Goal: Task Accomplishment & Management: Complete application form

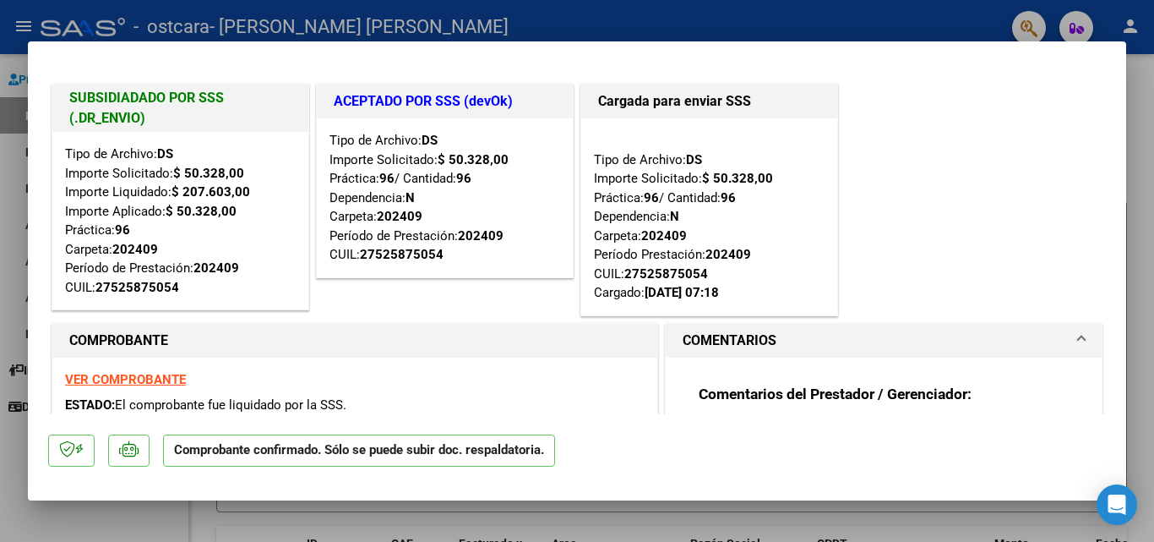
click at [13, 428] on div at bounding box center [577, 271] width 1154 height 542
type input "$ 0,00"
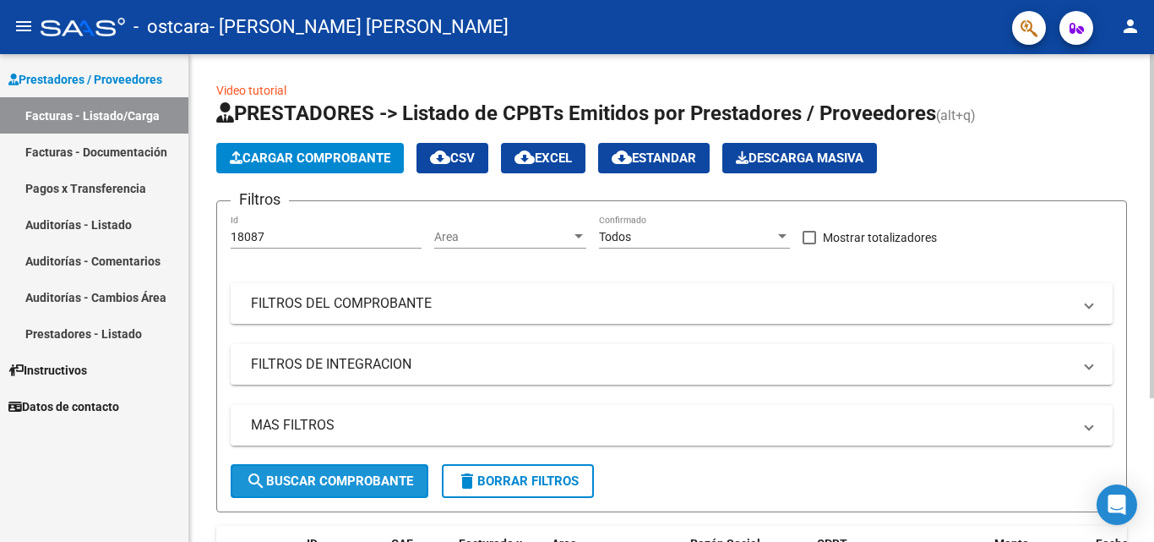
click at [375, 477] on span "search Buscar Comprobante" at bounding box center [329, 480] width 167 height 15
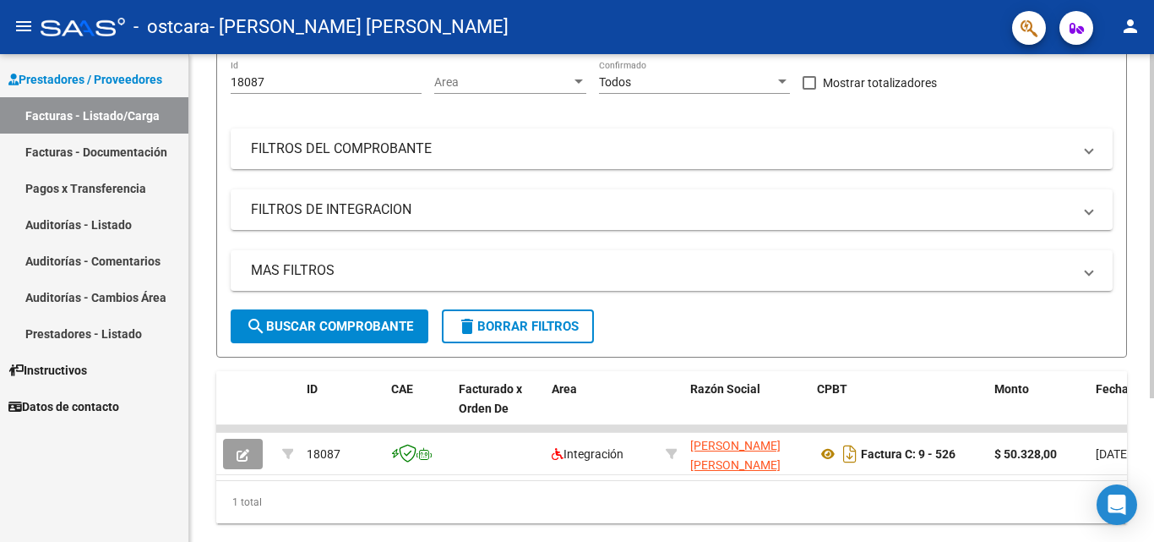
scroll to position [204, 0]
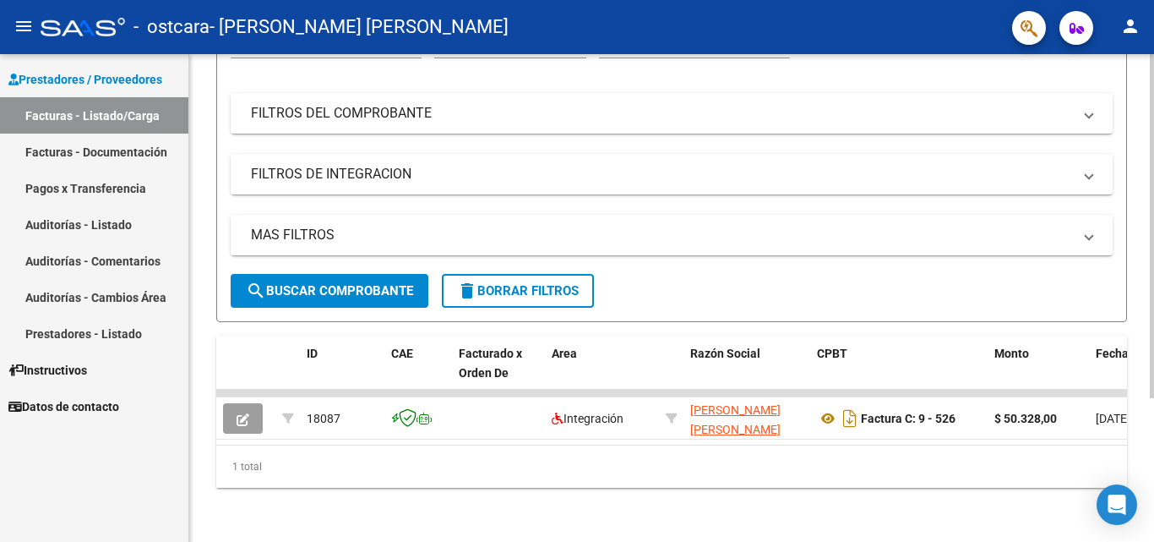
click at [1151, 516] on div at bounding box center [1152, 370] width 4 height 344
click at [133, 186] on link "Pagos x Transferencia" at bounding box center [94, 188] width 188 height 36
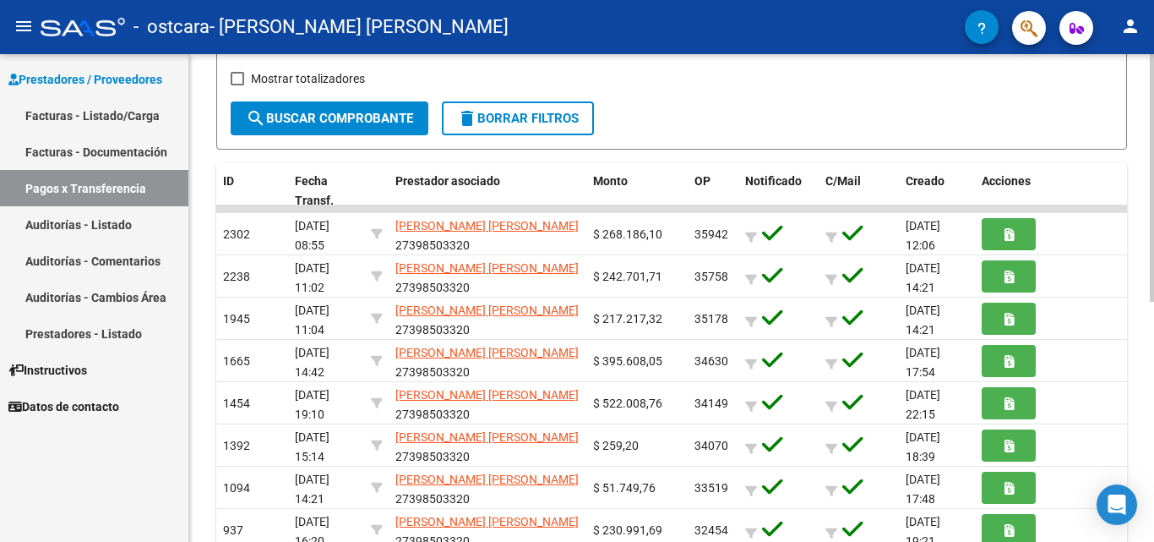
scroll to position [282, 0]
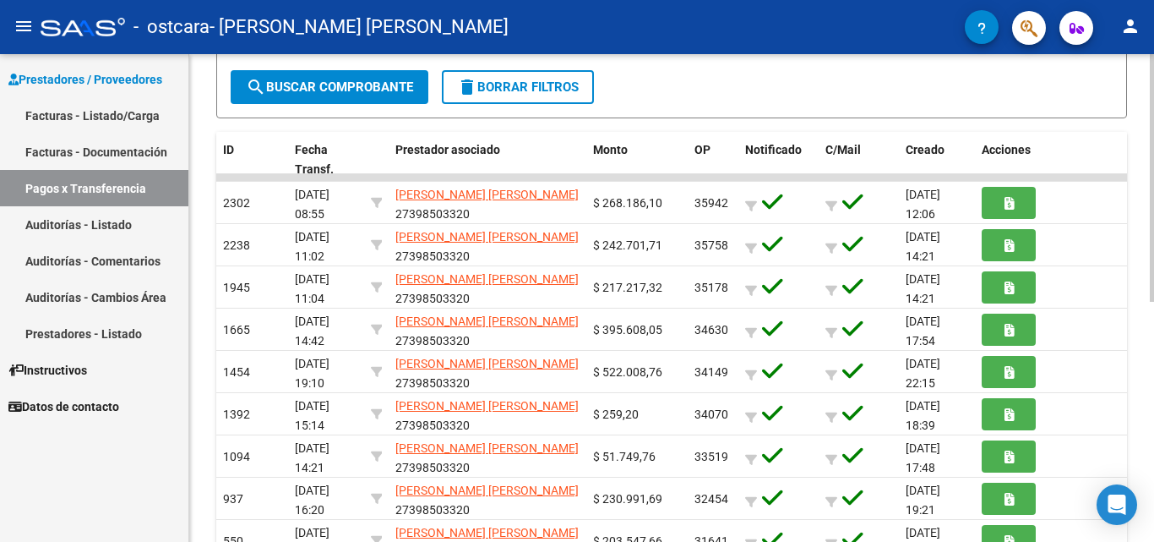
click at [1152, 443] on div at bounding box center [1152, 334] width 4 height 248
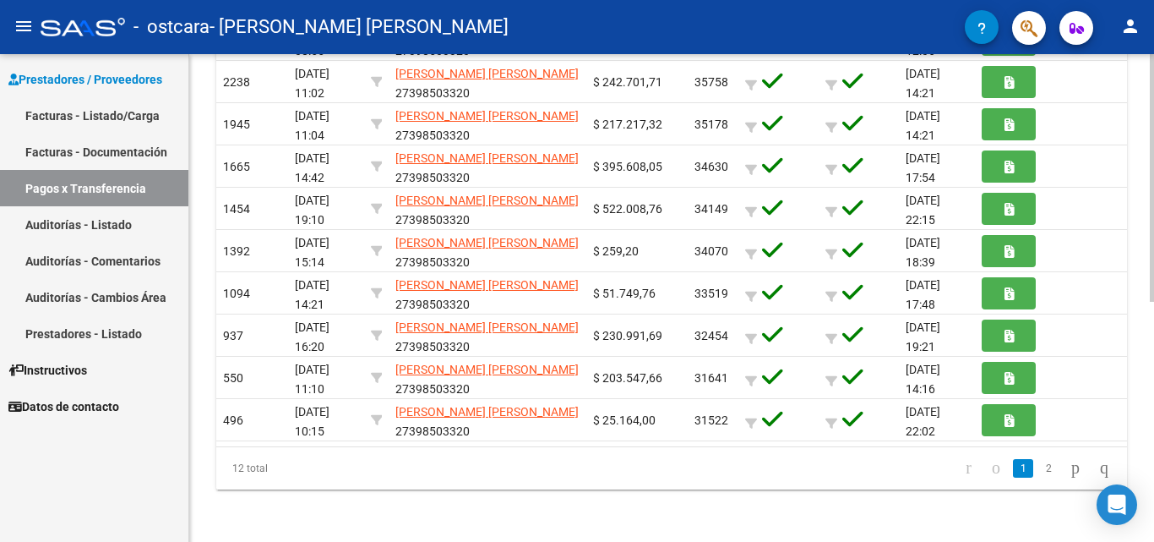
scroll to position [471, 0]
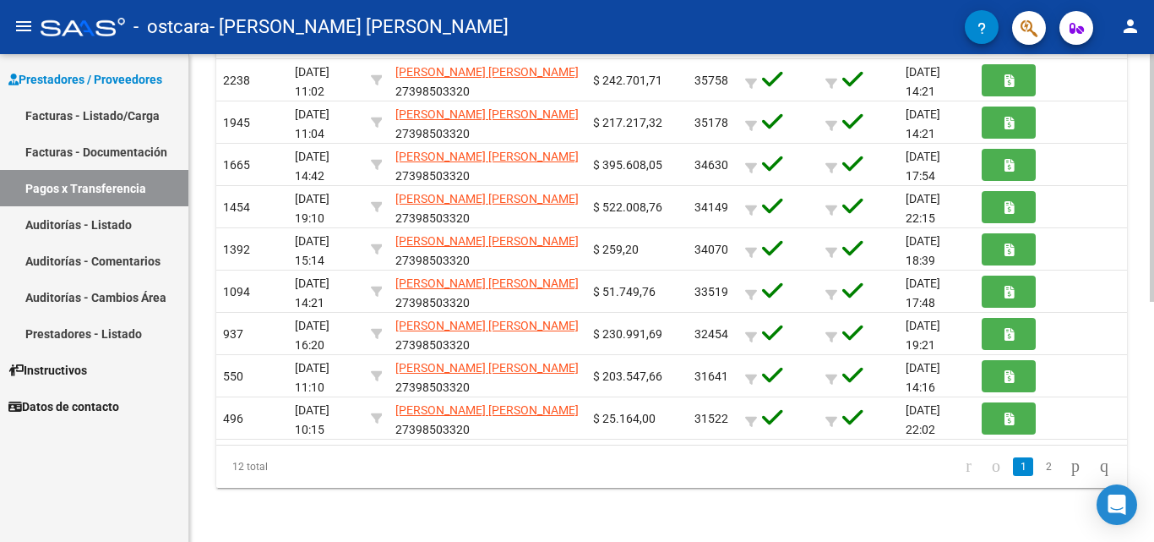
click at [1147, 451] on div "PRESTADORES -> Pagos por Transferencia (alt+p) cloud_download Exportar CSV Impo…" at bounding box center [673, 62] width 969 height 958
click at [111, 109] on link "Facturas - Listado/Carga" at bounding box center [94, 115] width 188 height 36
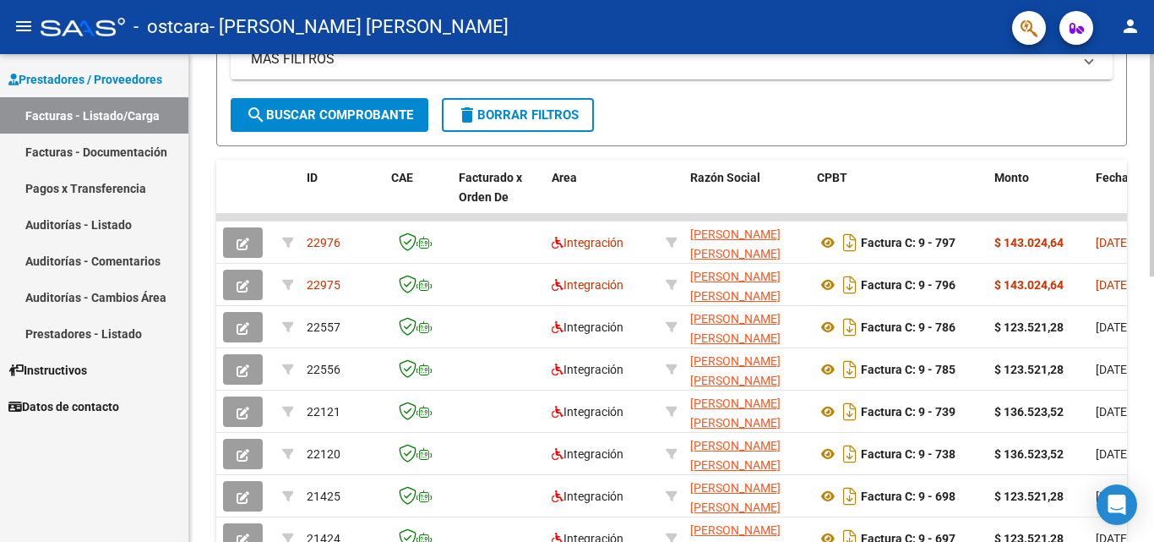
scroll to position [377, 0]
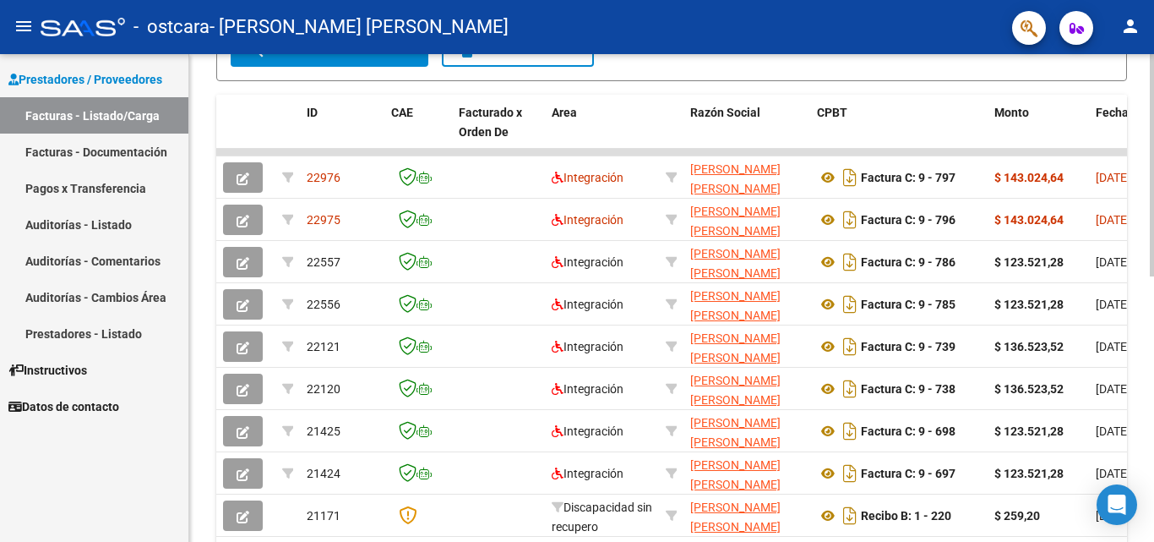
click at [1152, 461] on div at bounding box center [1152, 366] width 4 height 222
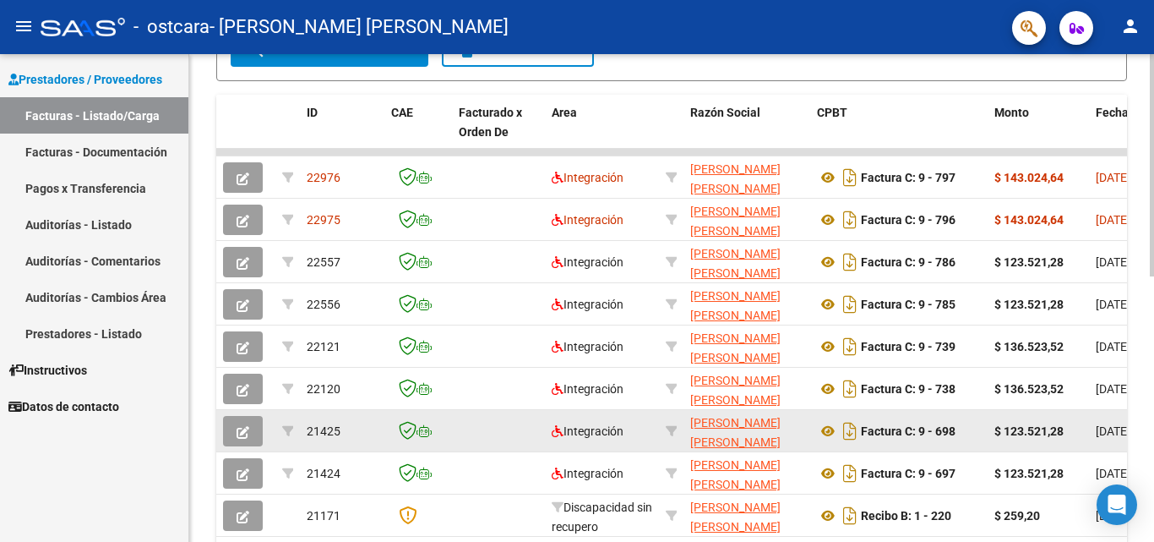
scroll to position [433, 0]
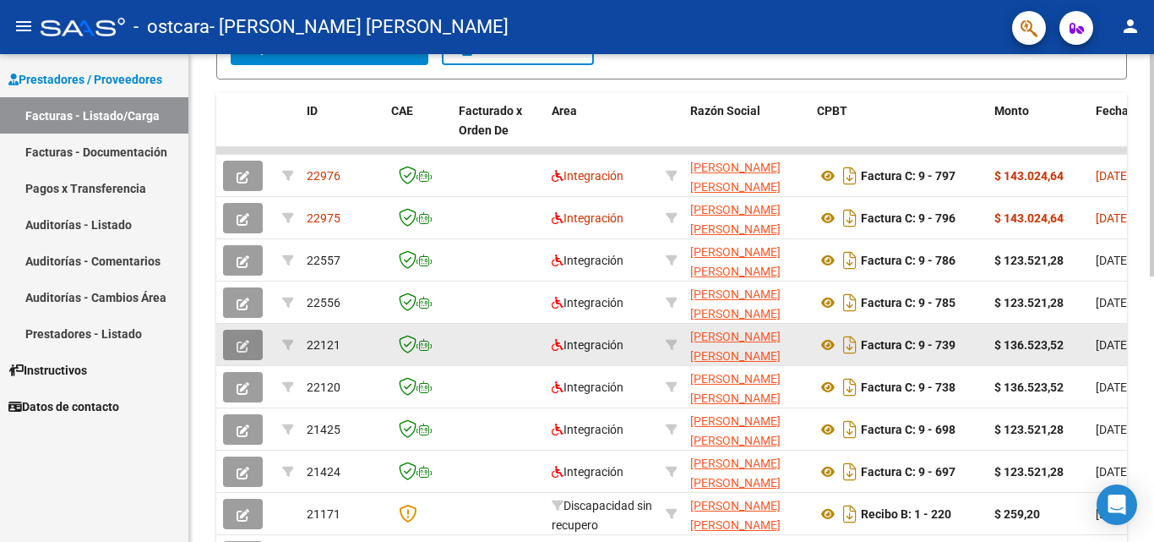
click at [235, 340] on button "button" at bounding box center [243, 344] width 40 height 30
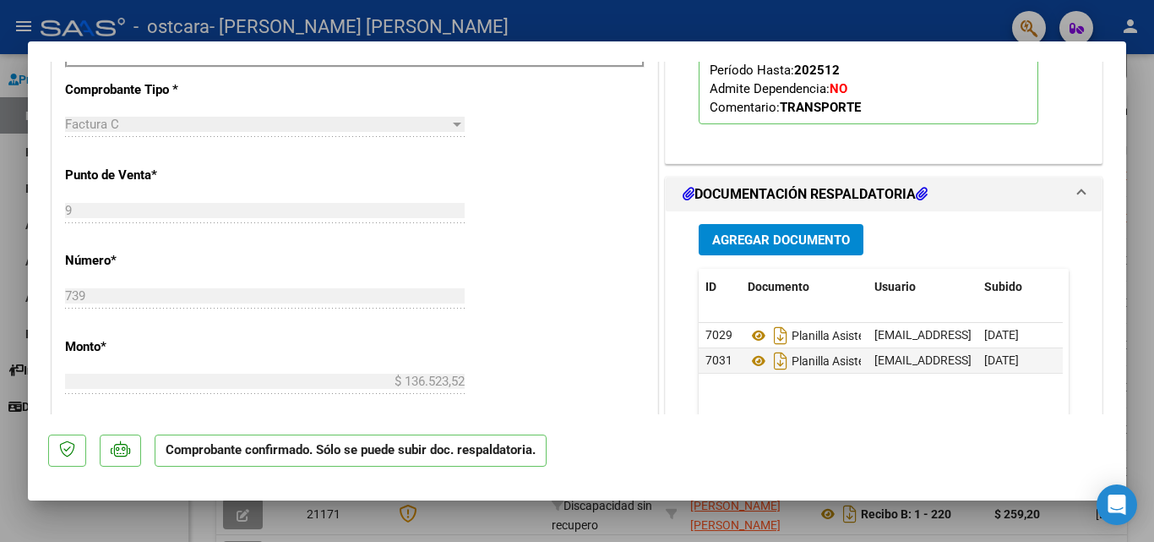
scroll to position [800, 0]
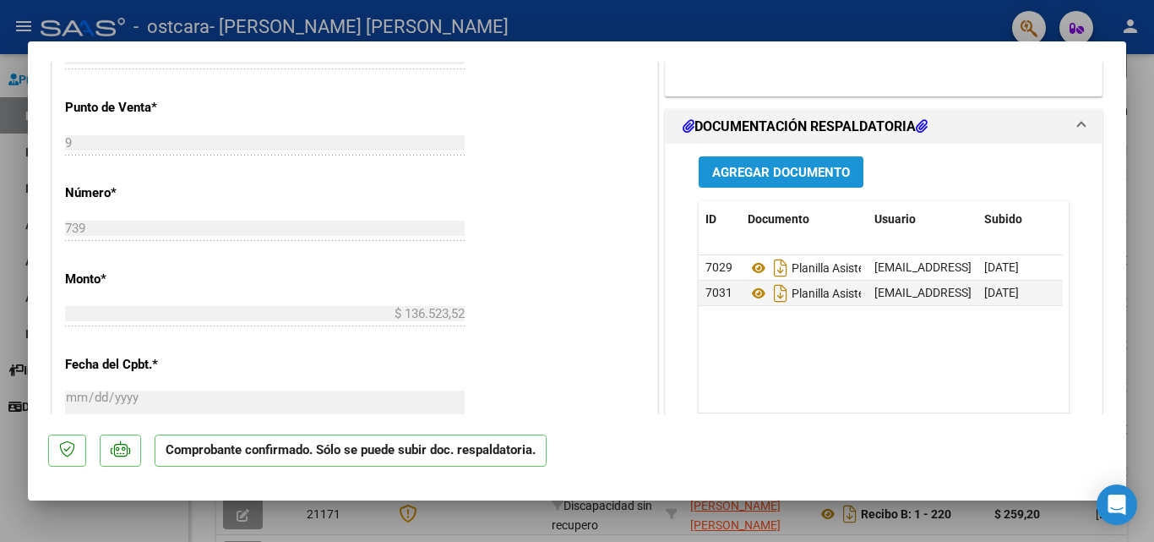
click at [771, 166] on span "Agregar Documento" at bounding box center [781, 172] width 138 height 15
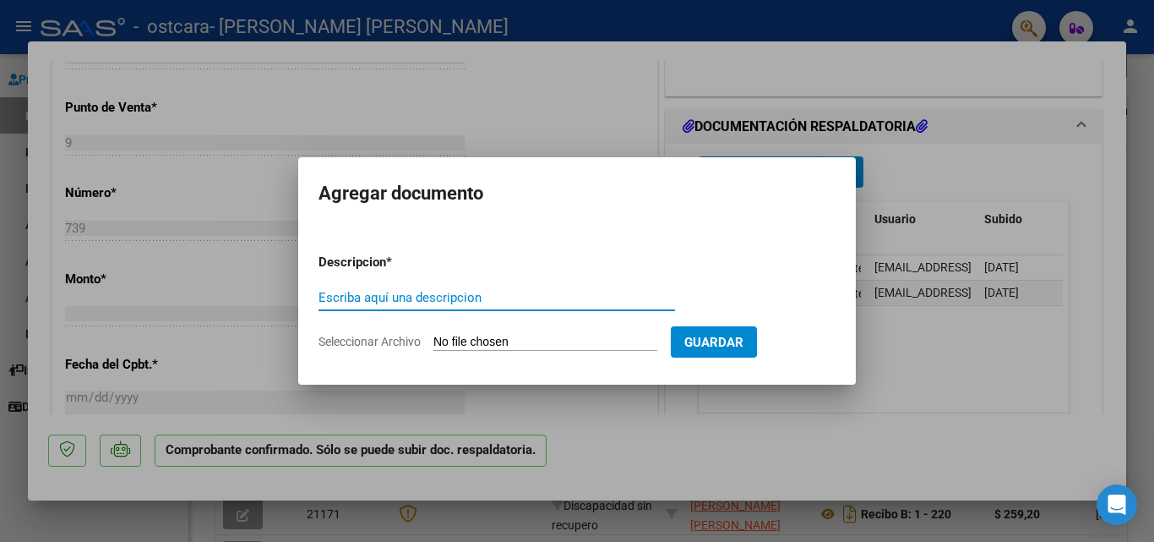
click at [380, 297] on input "Escriba aquí una descripcion" at bounding box center [497, 297] width 357 height 15
type input "recibo x facturas 738 739"
click at [608, 342] on input "Seleccionar Archivo" at bounding box center [545, 343] width 224 height 16
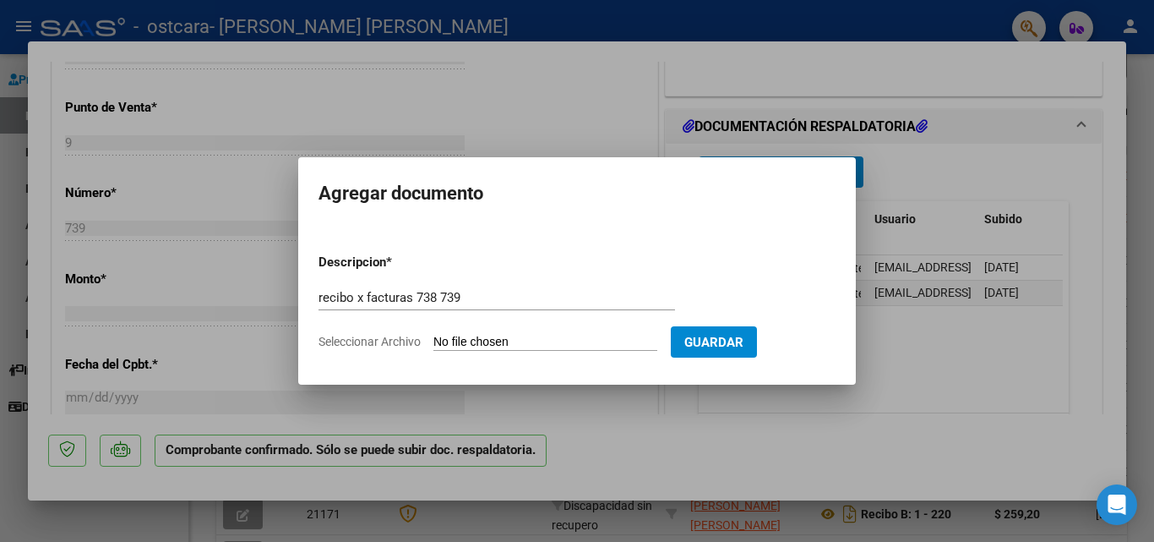
type input "C:\fakepath\recibo x facturas 738 739.pdf"
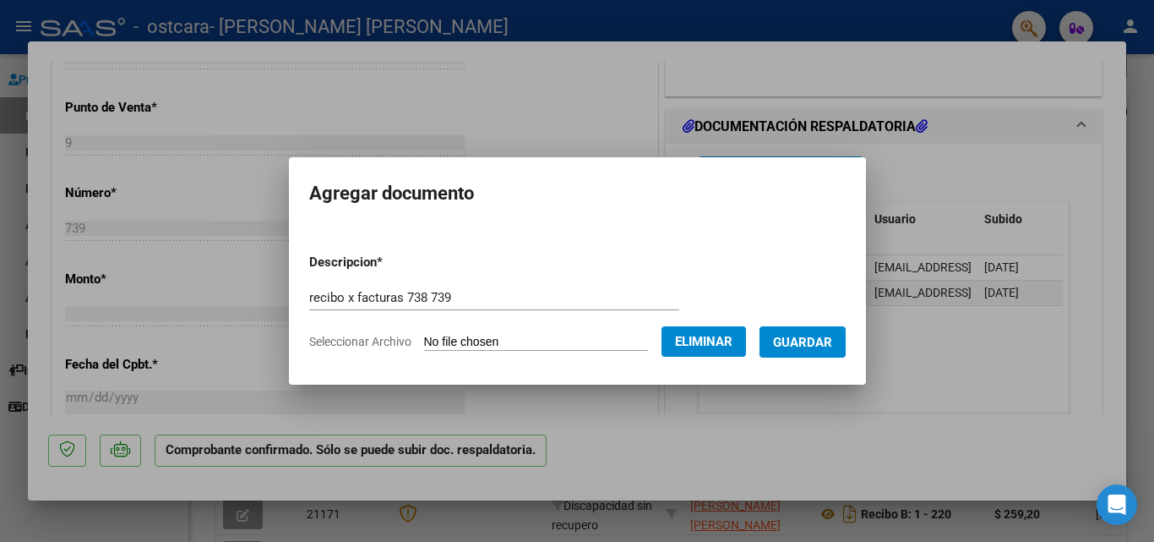
click at [819, 338] on span "Guardar" at bounding box center [802, 342] width 59 height 15
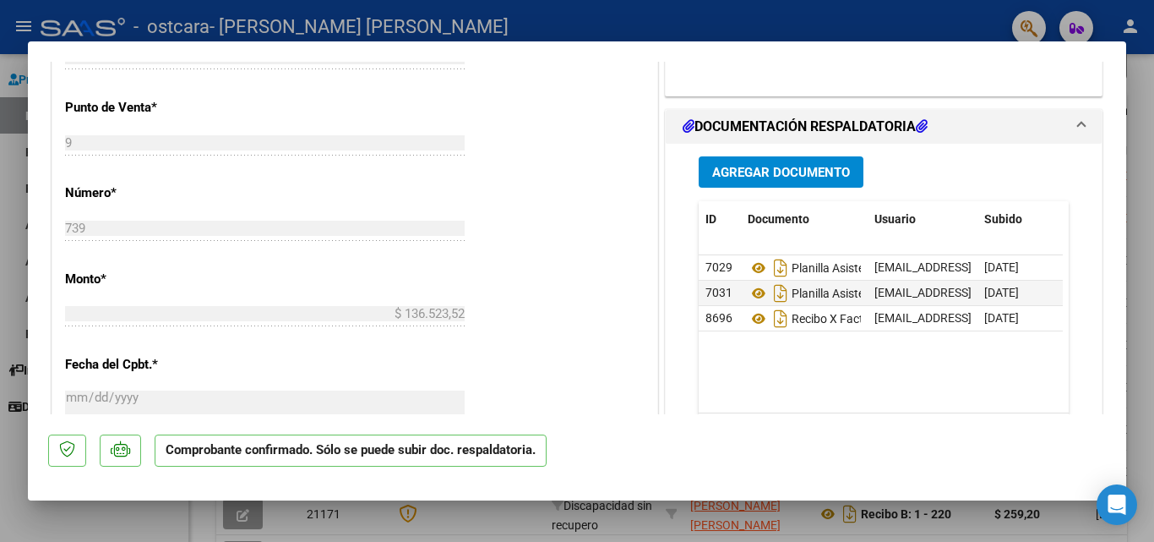
click at [12, 455] on div at bounding box center [577, 271] width 1154 height 542
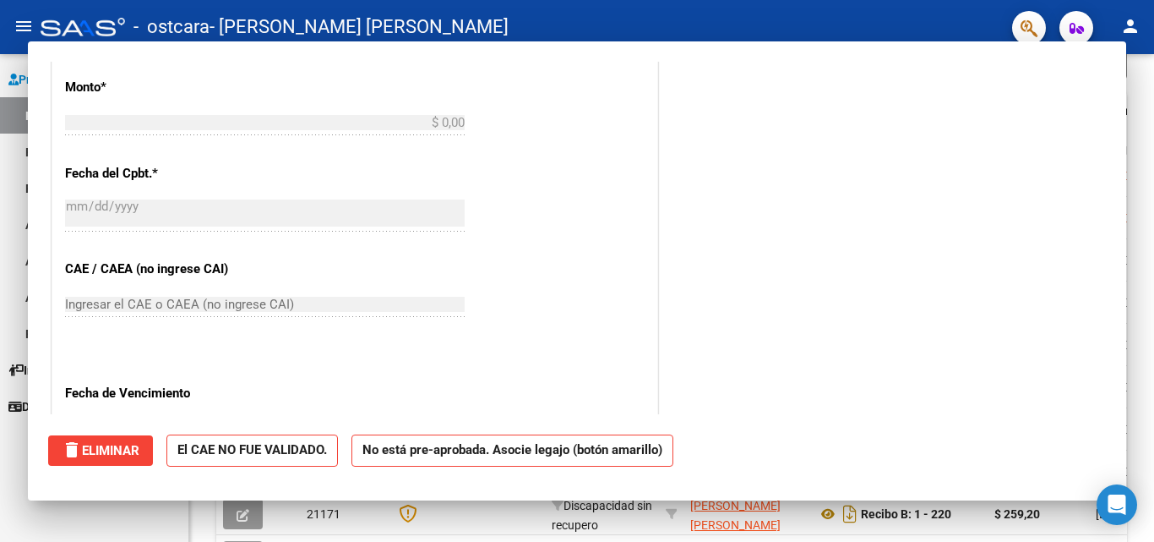
scroll to position [0, 0]
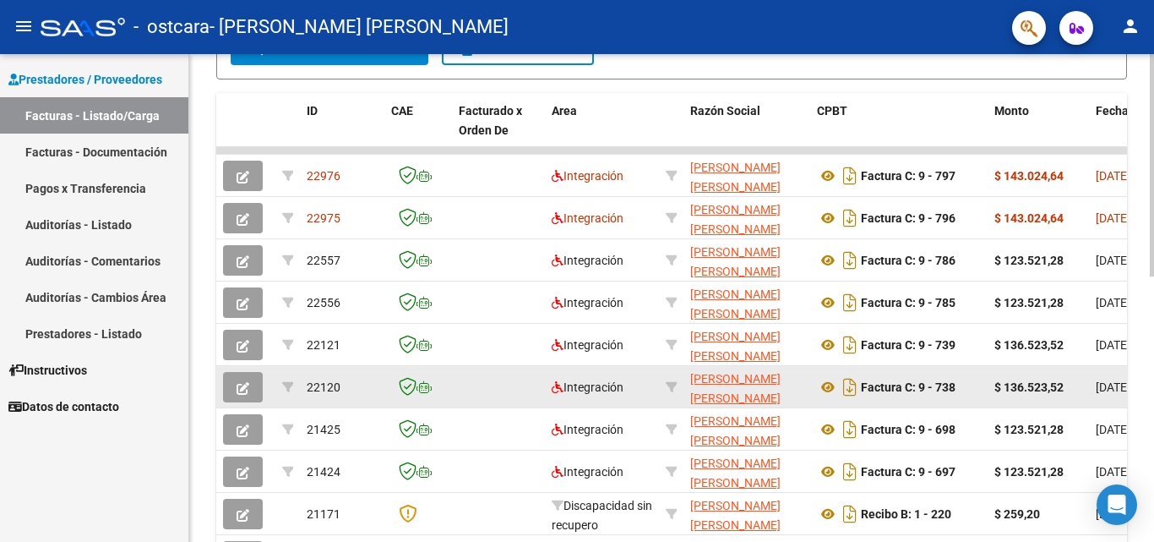
click at [235, 376] on button "button" at bounding box center [243, 387] width 40 height 30
click at [242, 384] on icon "button" at bounding box center [243, 388] width 13 height 13
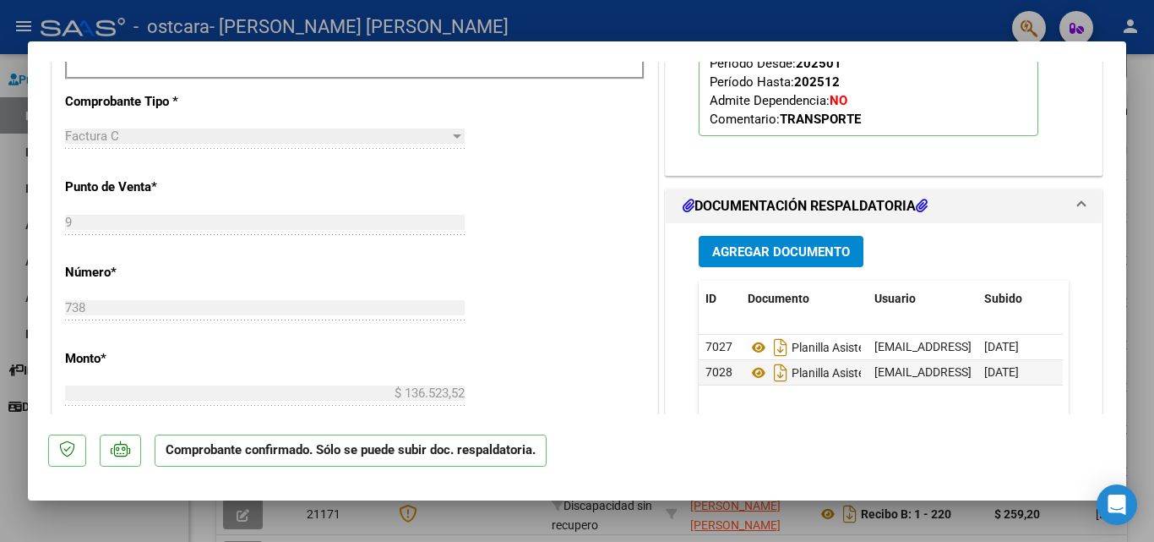
scroll to position [834, 0]
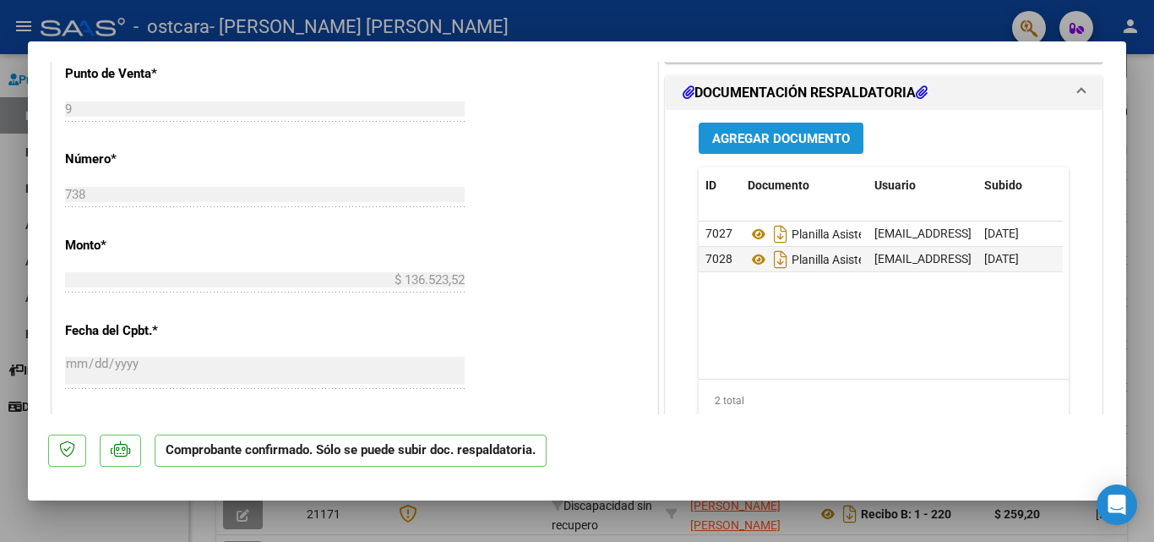
click at [792, 133] on span "Agregar Documento" at bounding box center [781, 138] width 138 height 15
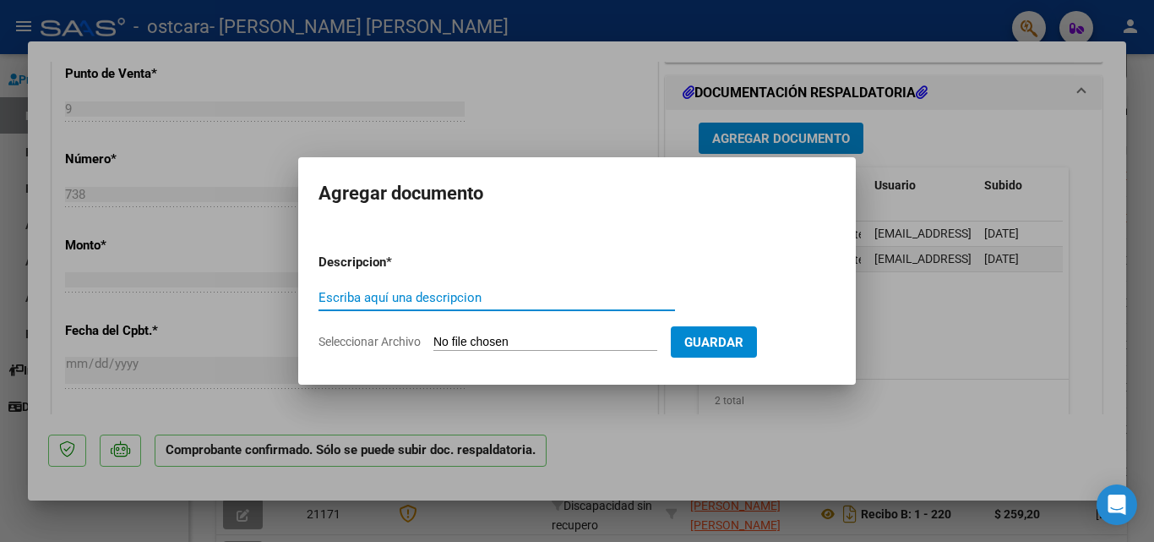
click at [435, 300] on input "Escriba aquí una descripcion" at bounding box center [497, 297] width 357 height 15
type input "recibo x facturas 738 739"
click at [552, 341] on input "Seleccionar Archivo" at bounding box center [545, 343] width 224 height 16
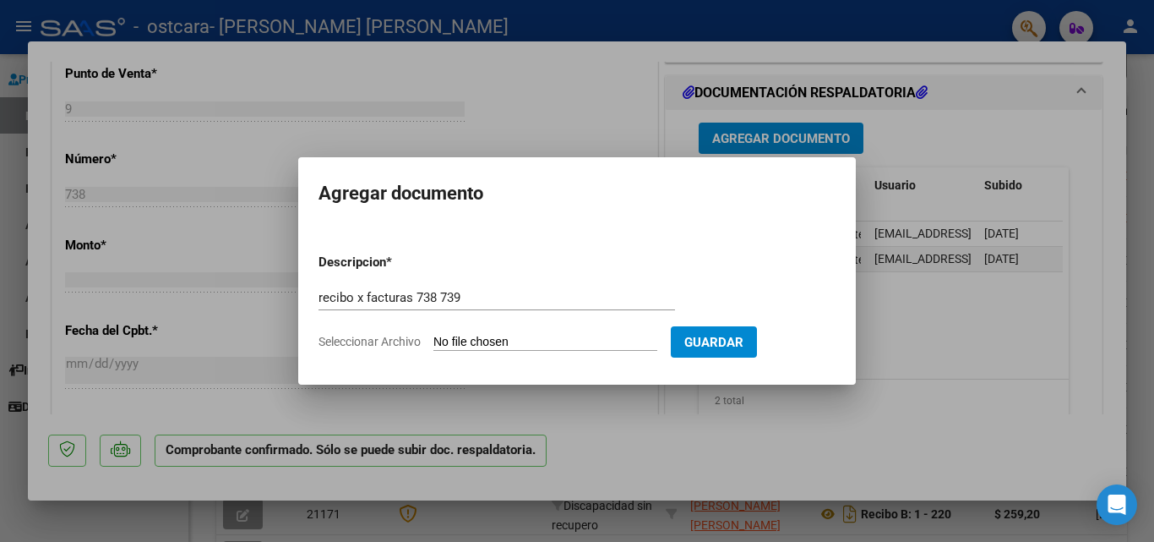
type input "C:\fakepath\recibo x facturas 738 739.pdf"
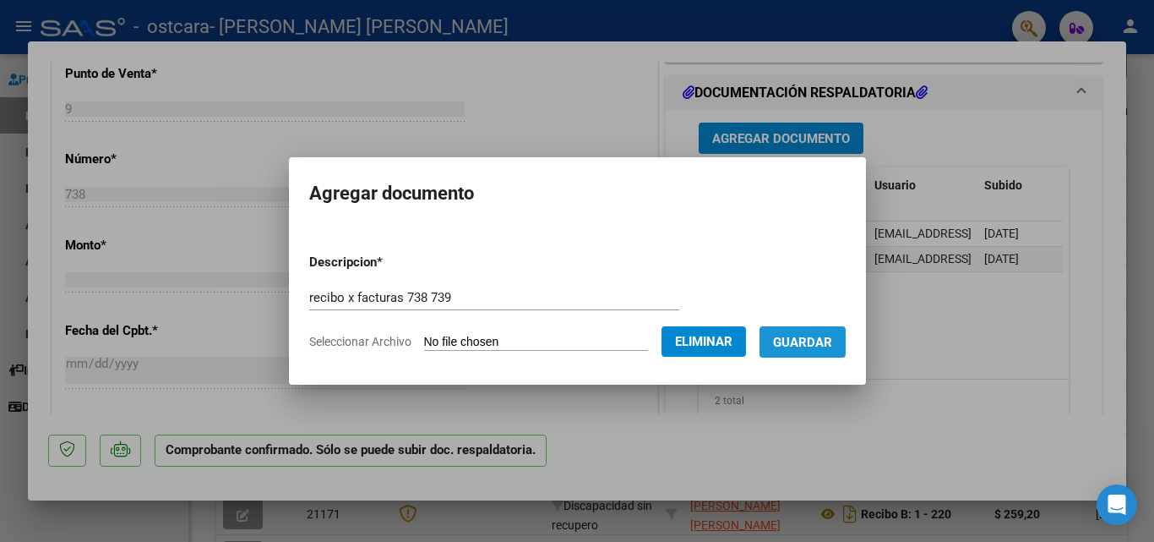
click at [820, 335] on span "Guardar" at bounding box center [802, 342] width 59 height 15
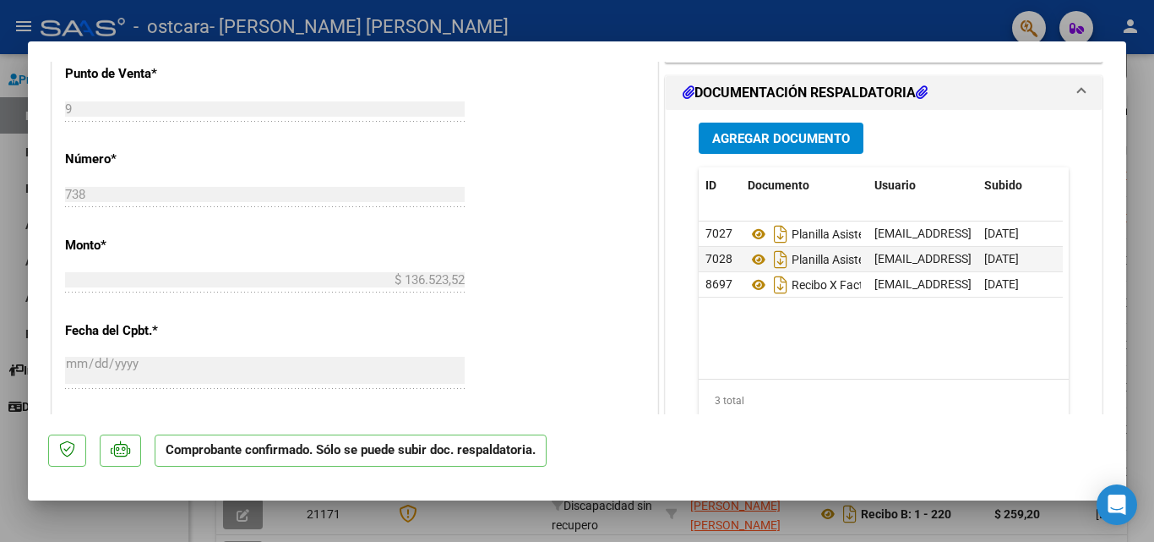
click at [13, 304] on div at bounding box center [577, 271] width 1154 height 542
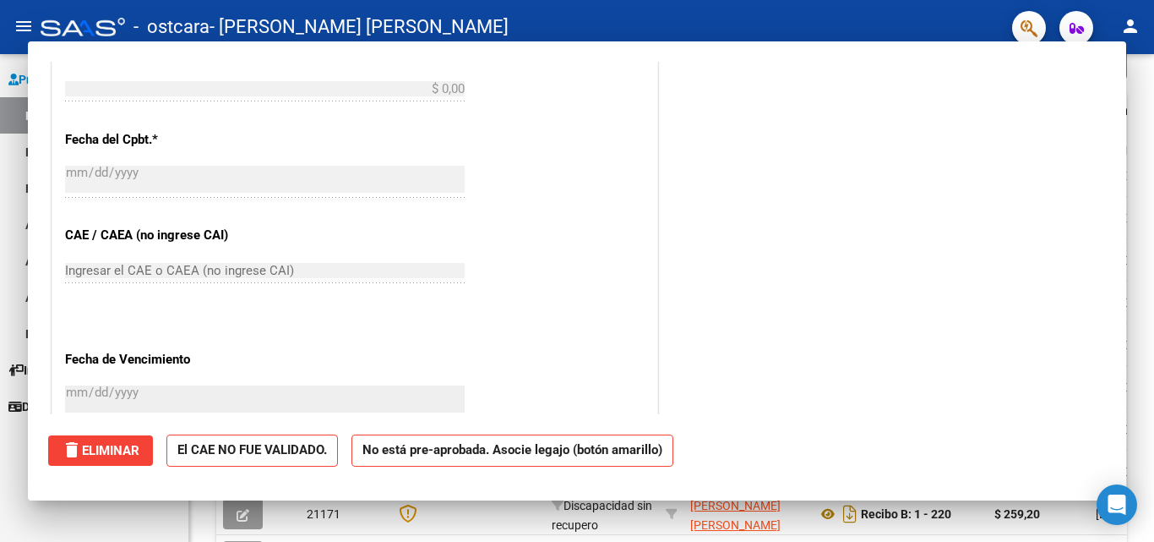
scroll to position [0, 0]
